Goal: Transaction & Acquisition: Obtain resource

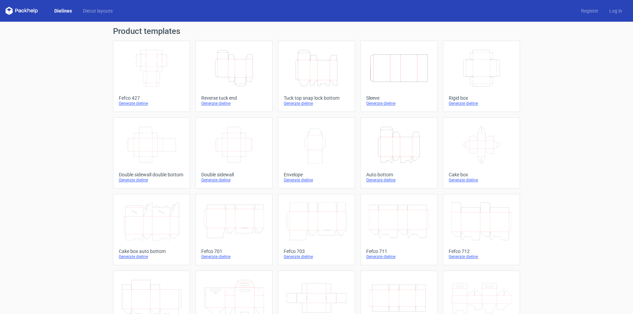
click at [310, 82] on icon "Height Depth Width" at bounding box center [316, 68] width 60 height 38
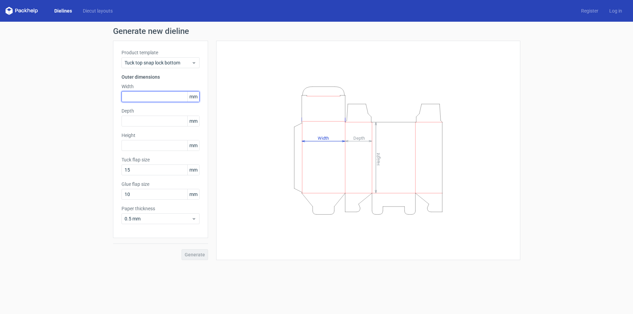
click at [149, 97] on input "text" at bounding box center [160, 96] width 78 height 11
type input "92"
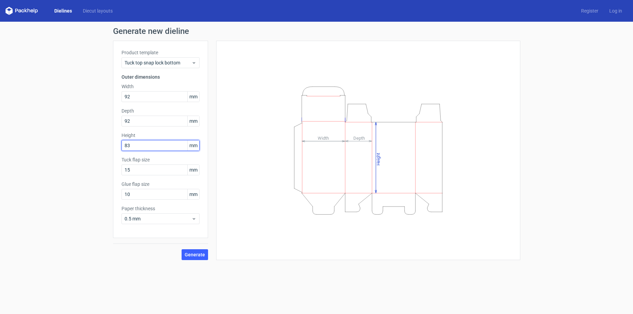
type input "83"
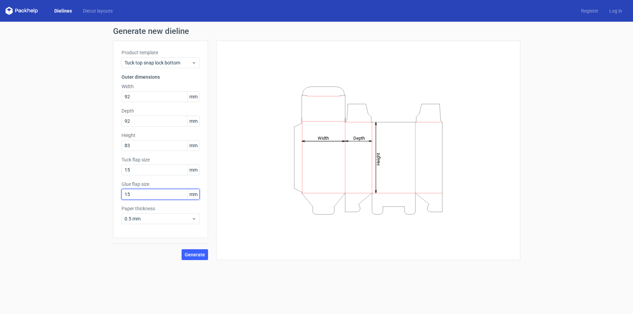
type input "15"
type input "18"
click at [196, 256] on span "Generate" at bounding box center [194, 254] width 20 height 5
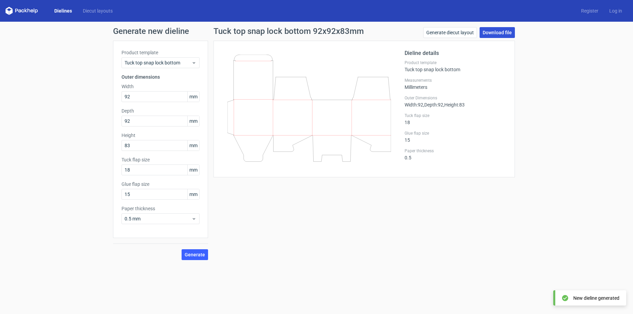
click at [502, 34] on link "Download file" at bounding box center [496, 32] width 35 height 11
drag, startPoint x: 557, startPoint y: 137, endPoint x: 550, endPoint y: 134, distance: 7.9
click at [557, 137] on div "Generate new dieline Product template Tuck top snap lock bottom Outer dimension…" at bounding box center [316, 144] width 633 height 244
click at [502, 35] on link "Download file" at bounding box center [496, 32] width 35 height 11
click at [509, 226] on div "Tuck top snap lock bottom 92x92x83mm Generate diecut layout Download file Dieli…" at bounding box center [364, 143] width 312 height 233
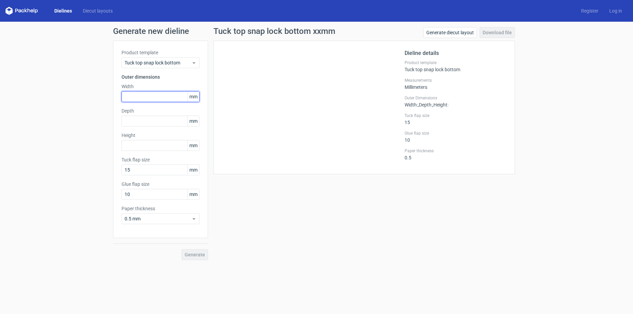
click at [154, 97] on input "text" at bounding box center [160, 96] width 78 height 11
type input "92"
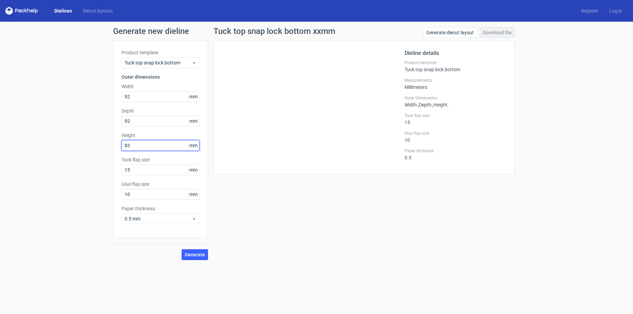
type input "83"
type input "18"
type input "15"
click at [199, 260] on div "Generate new dieline Product template Tuck top snap lock bottom Outer dimension…" at bounding box center [316, 144] width 633 height 244
click at [200, 256] on span "Generate" at bounding box center [194, 254] width 20 height 5
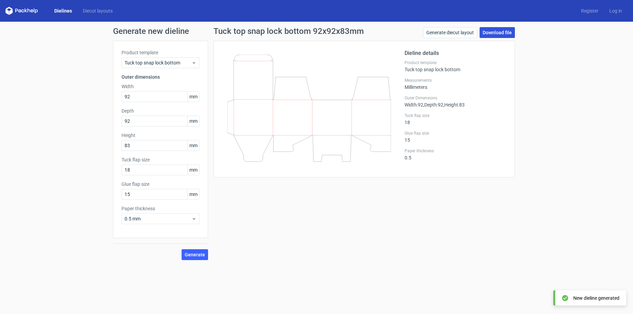
click at [509, 35] on link "Download file" at bounding box center [496, 32] width 35 height 11
click at [551, 152] on div "Generate new dieline Product template Tuck top snap lock bottom Outer dimension…" at bounding box center [316, 144] width 633 height 244
